Goal: Find specific page/section: Find specific page/section

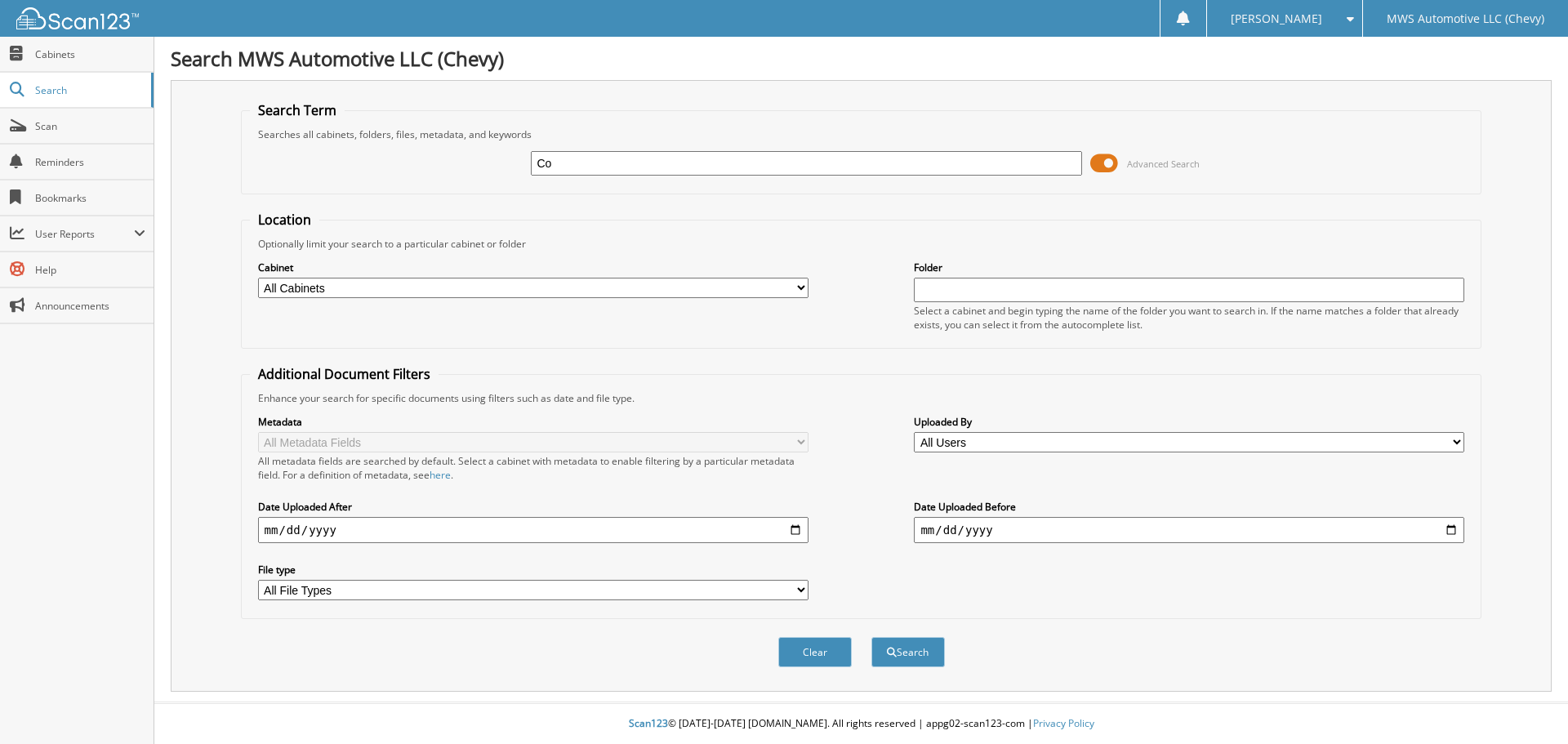
type input "C"
type input "S5712A"
click at [871, 637] on button "Search" at bounding box center [908, 652] width 74 height 30
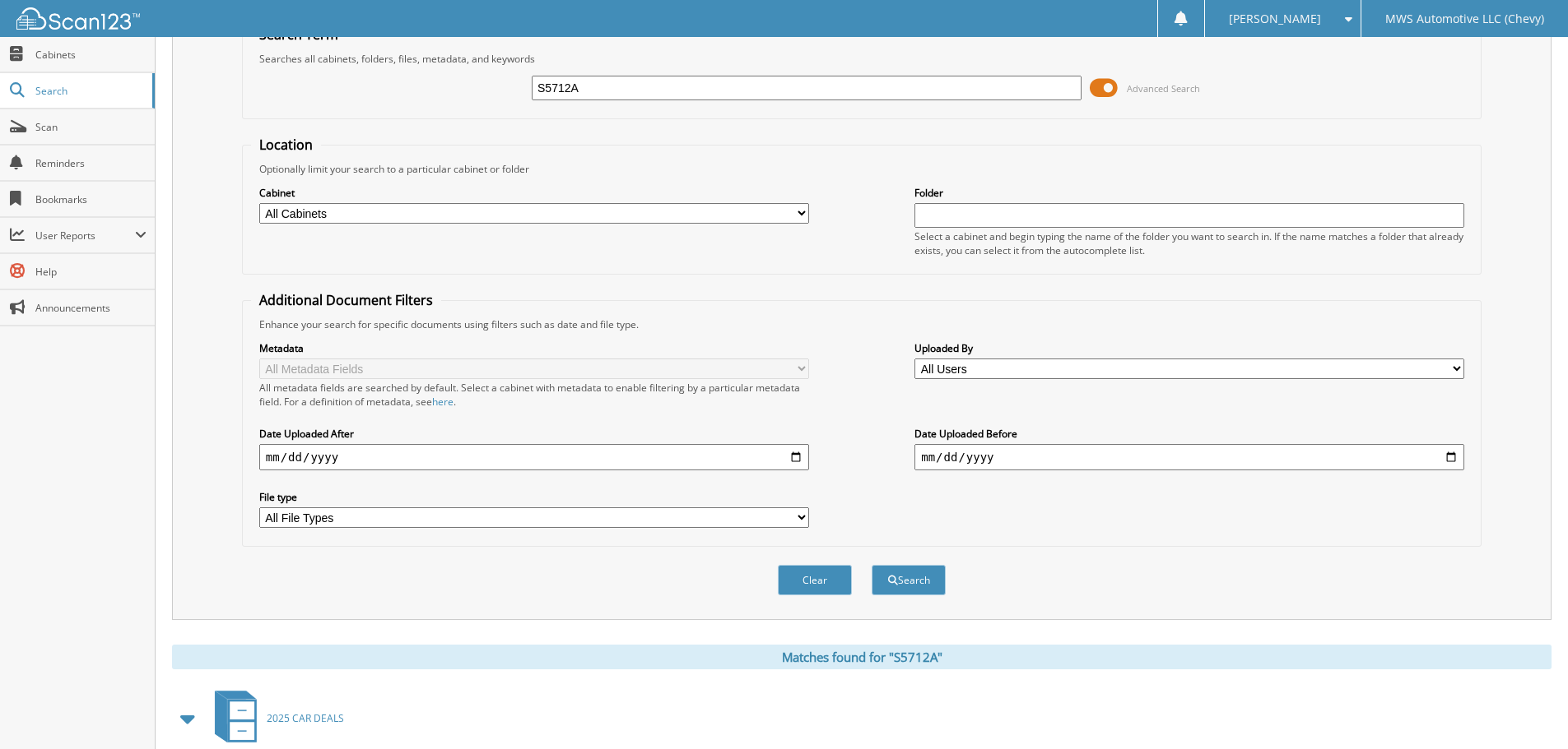
scroll to position [261, 0]
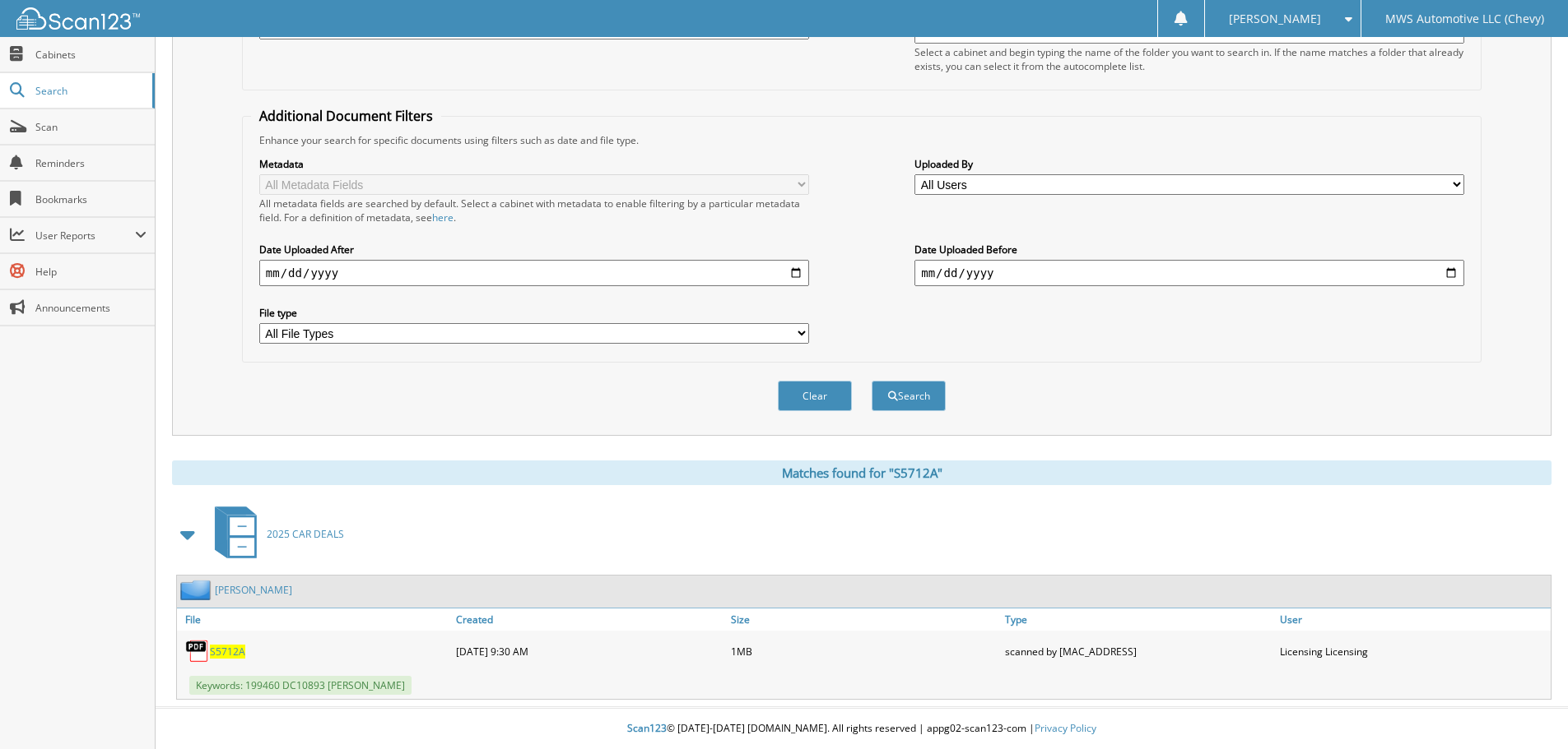
click at [215, 653] on span "S5712A" at bounding box center [227, 652] width 35 height 14
